Goal: Transaction & Acquisition: Purchase product/service

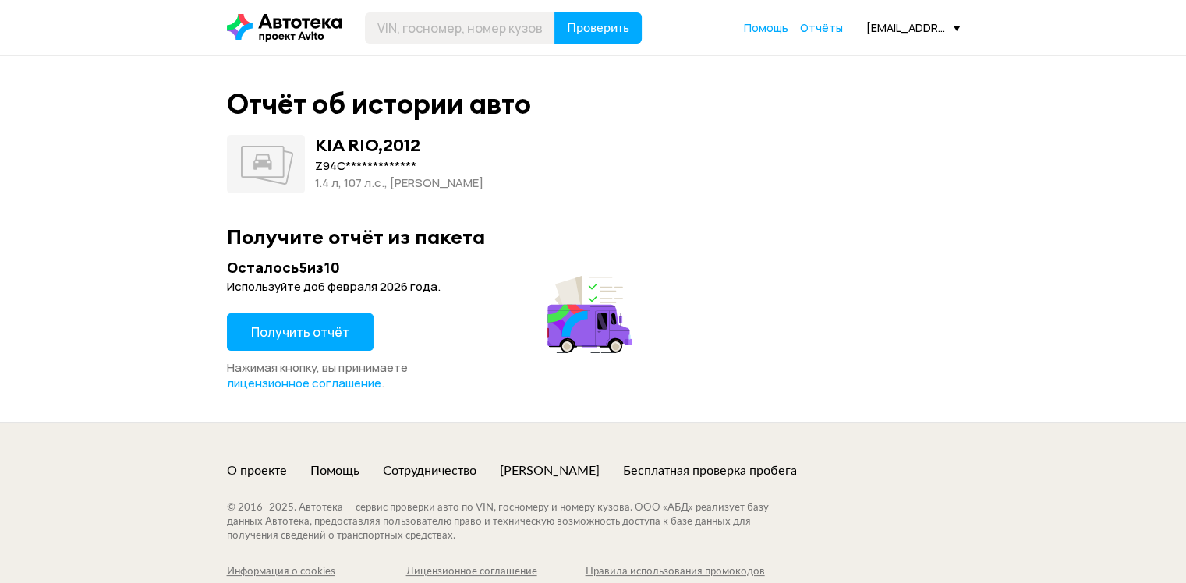
click at [281, 331] on span "Получить отчёт" at bounding box center [300, 332] width 98 height 17
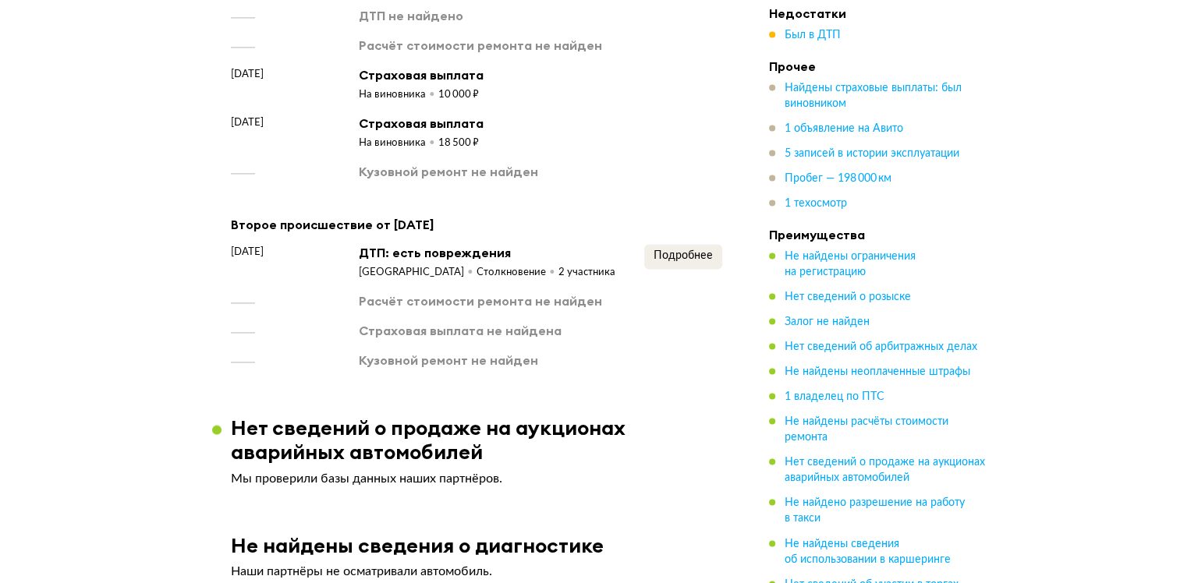
scroll to position [2262, 0]
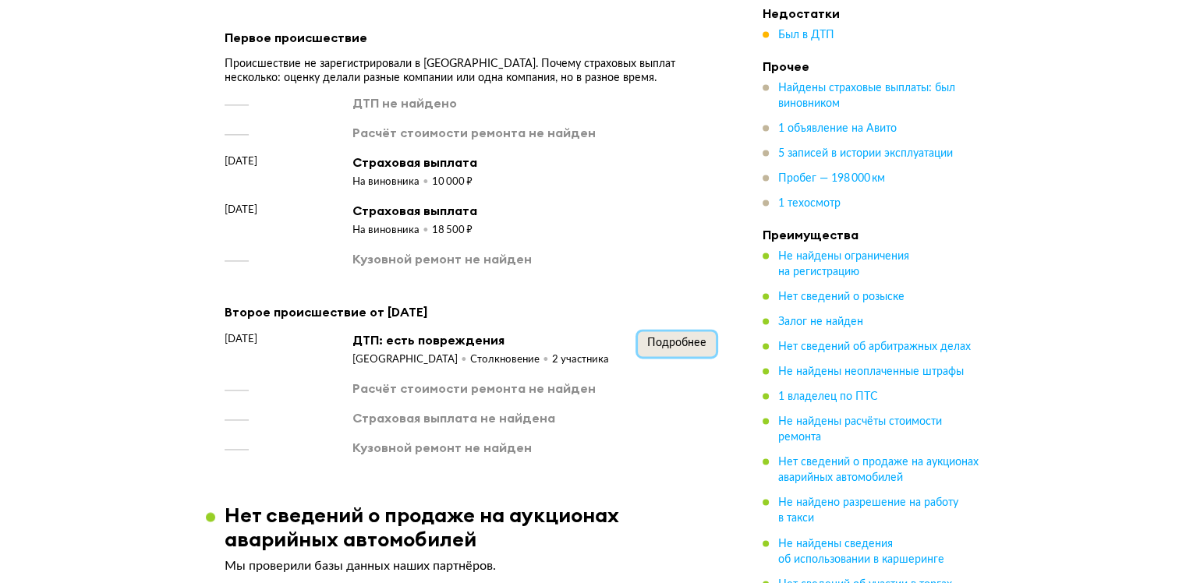
click at [697, 338] on span "Подробнее" at bounding box center [676, 343] width 59 height 11
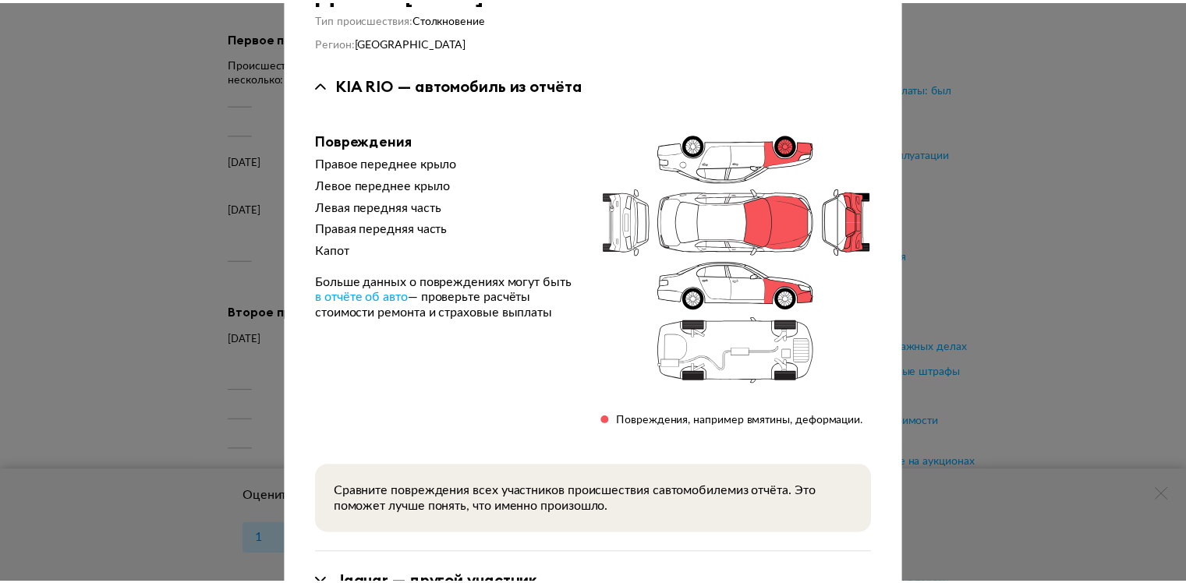
scroll to position [0, 0]
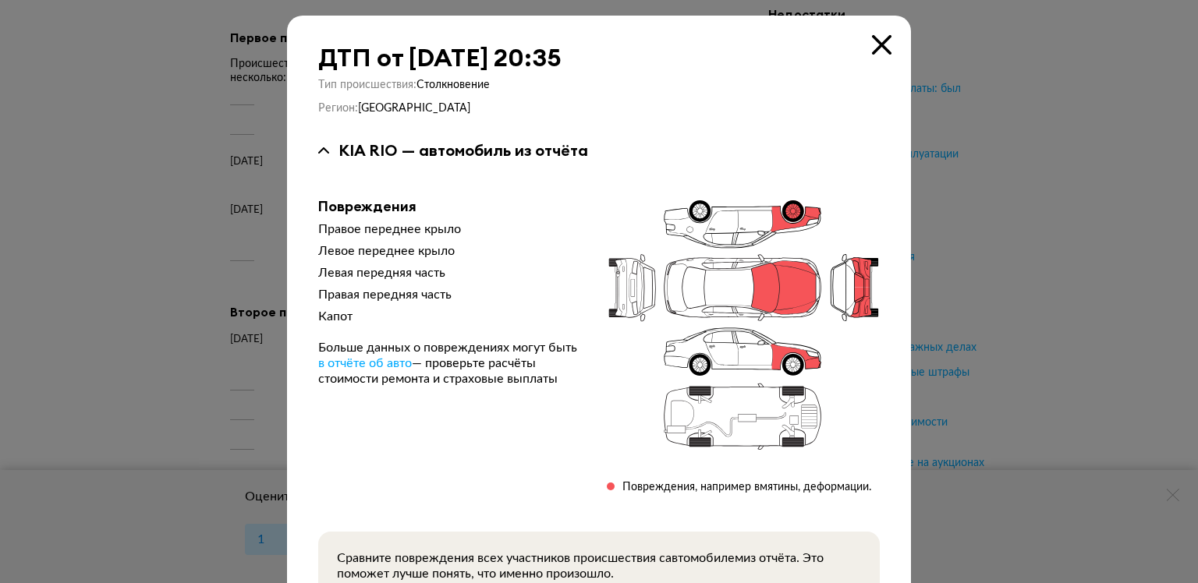
click at [872, 46] on icon at bounding box center [882, 45] width 20 height 20
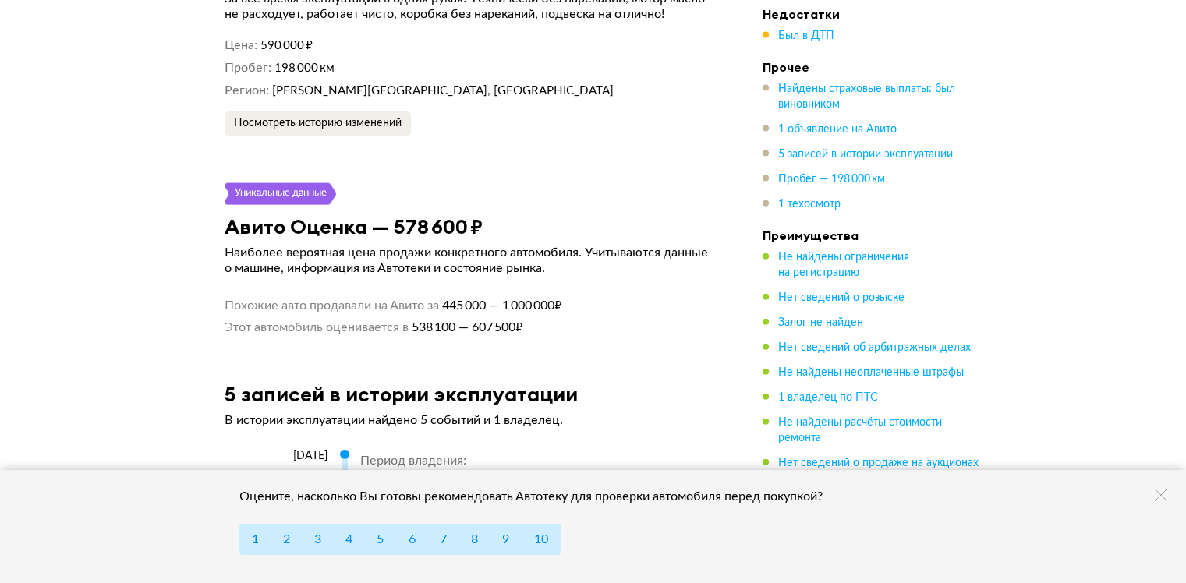
scroll to position [3120, 0]
